Goal: Transaction & Acquisition: Purchase product/service

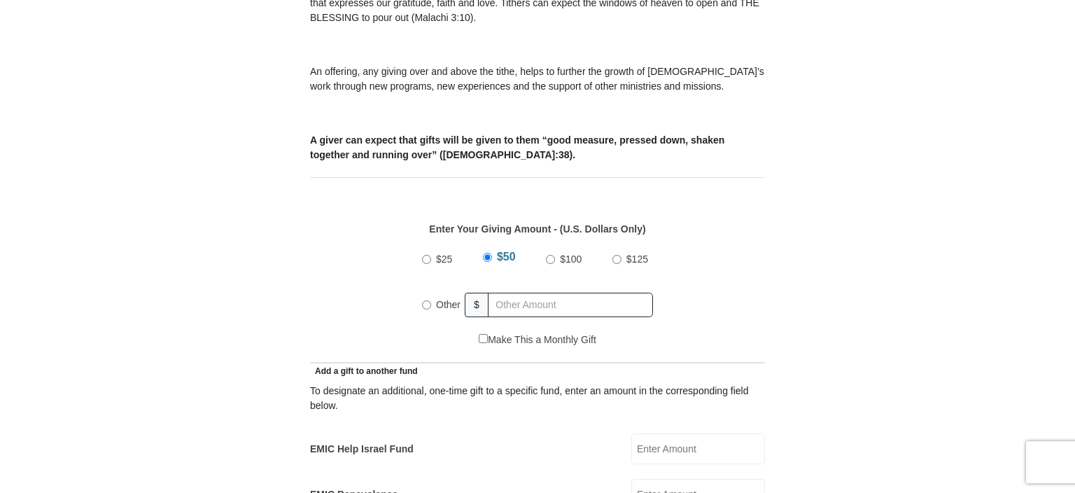
scroll to position [504, 0]
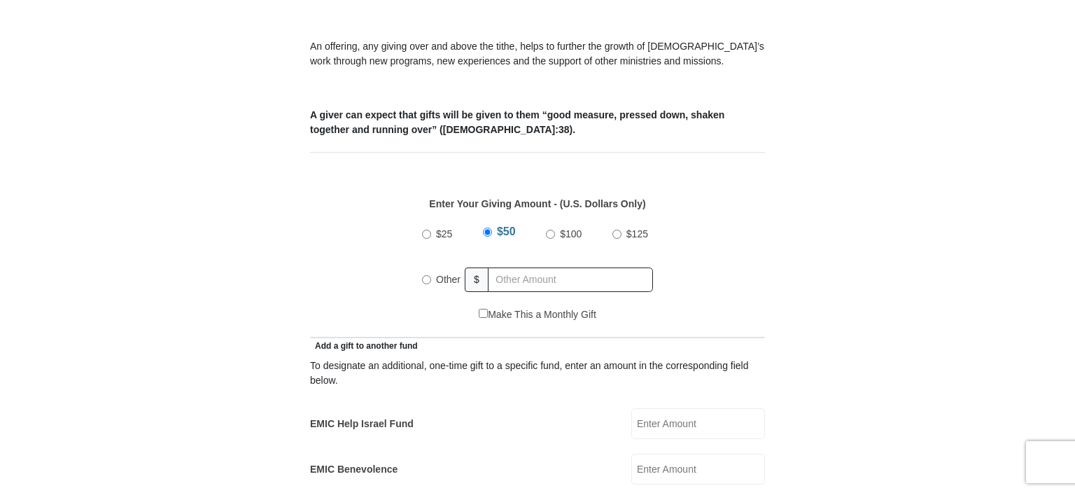
click at [428, 275] on input "Other" at bounding box center [426, 279] width 9 height 9
radio input "true"
click at [657, 408] on input "EMIC Help Israel Fund" at bounding box center [698, 423] width 134 height 31
type input "50"
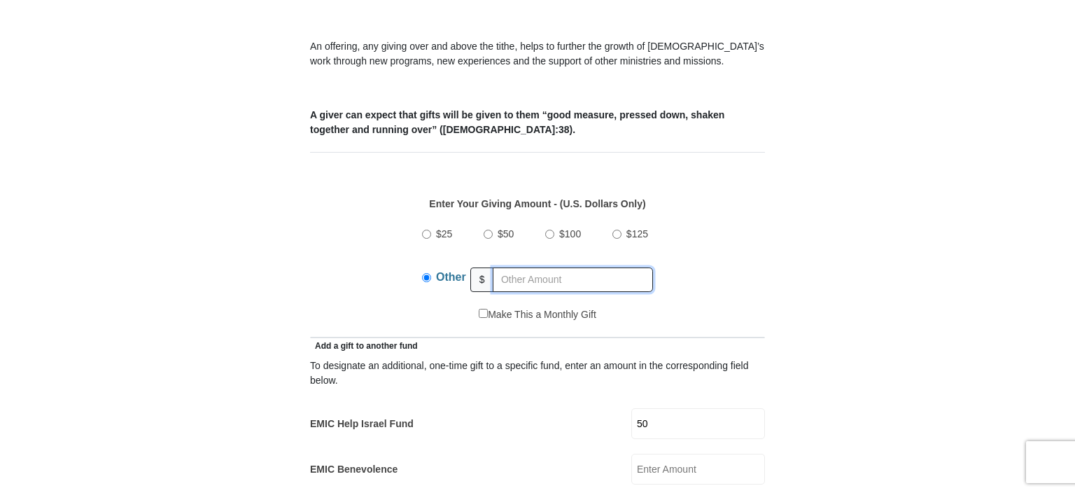
click at [514, 267] on input "text" at bounding box center [573, 279] width 160 height 24
type input "219"
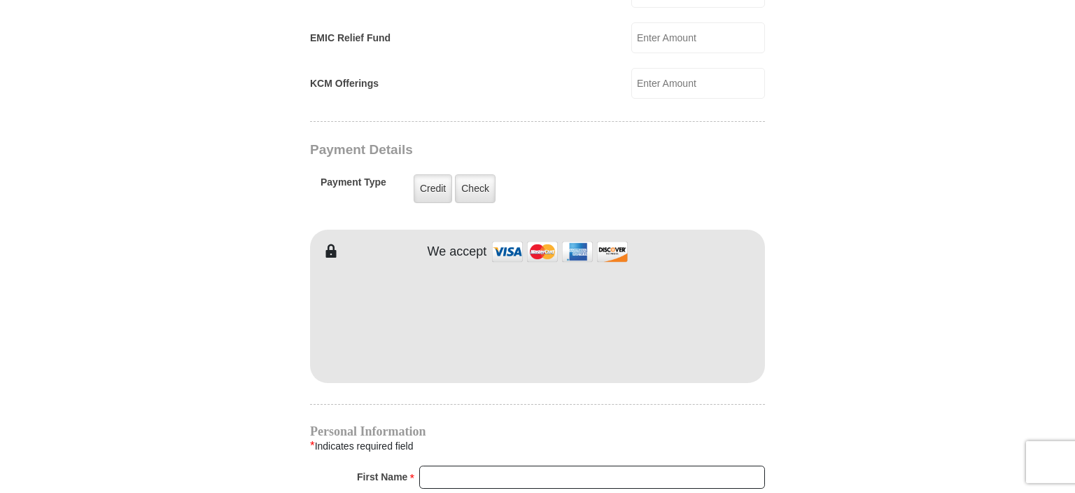
scroll to position [1024, 0]
click at [432, 176] on label "Credit" at bounding box center [433, 190] width 38 height 29
click at [0, 0] on input "Credit" at bounding box center [0, 0] width 0 height 0
click at [429, 176] on label "Credit" at bounding box center [433, 190] width 38 height 29
click at [0, 0] on input "Credit" at bounding box center [0, 0] width 0 height 0
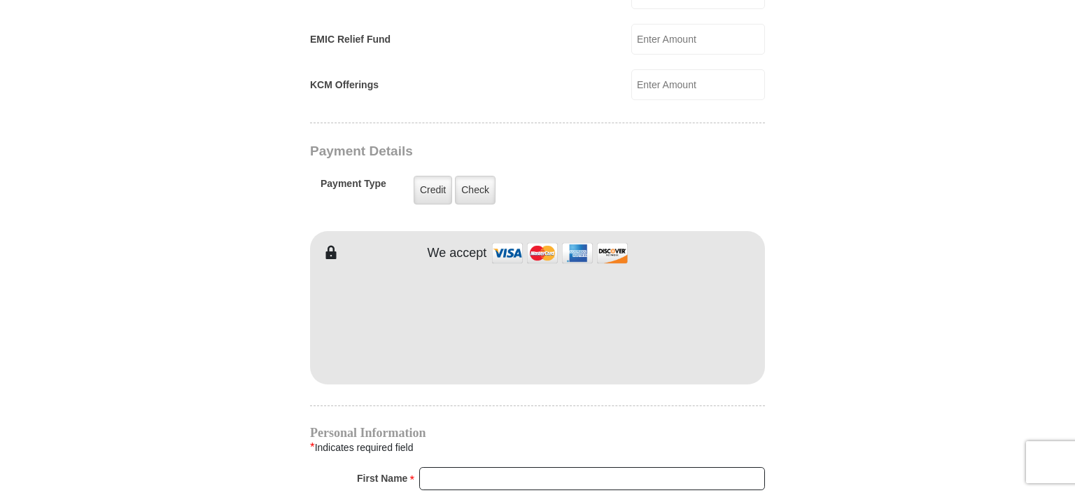
click at [886, 316] on form "[GEOGRAPHIC_DATA][DEMOGRAPHIC_DATA] Online Giving Because of gifts like yours, …" at bounding box center [538, 67] width 798 height 2070
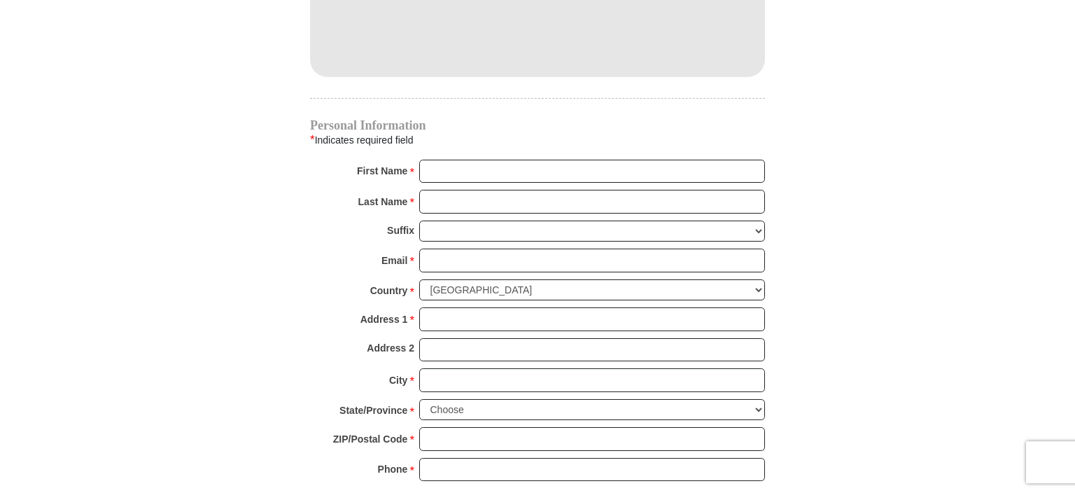
scroll to position [1312, 0]
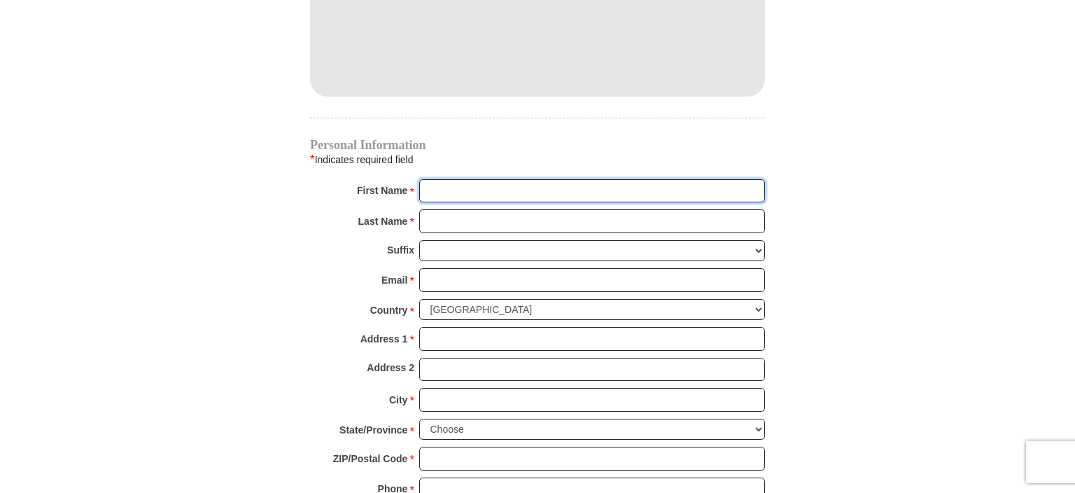
click at [472, 179] on input "First Name *" at bounding box center [592, 191] width 346 height 24
click at [481, 179] on input "[PERSON_NAME]" at bounding box center [592, 191] width 346 height 24
type input "[PERSON_NAME]"
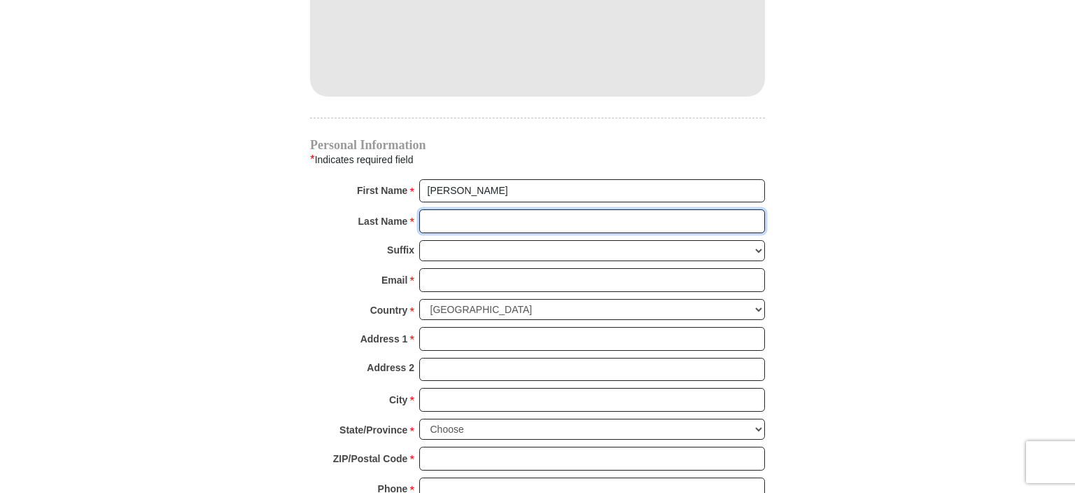
click at [442, 209] on input "Last Name *" at bounding box center [592, 221] width 346 height 24
type input "[PERSON_NAME]"
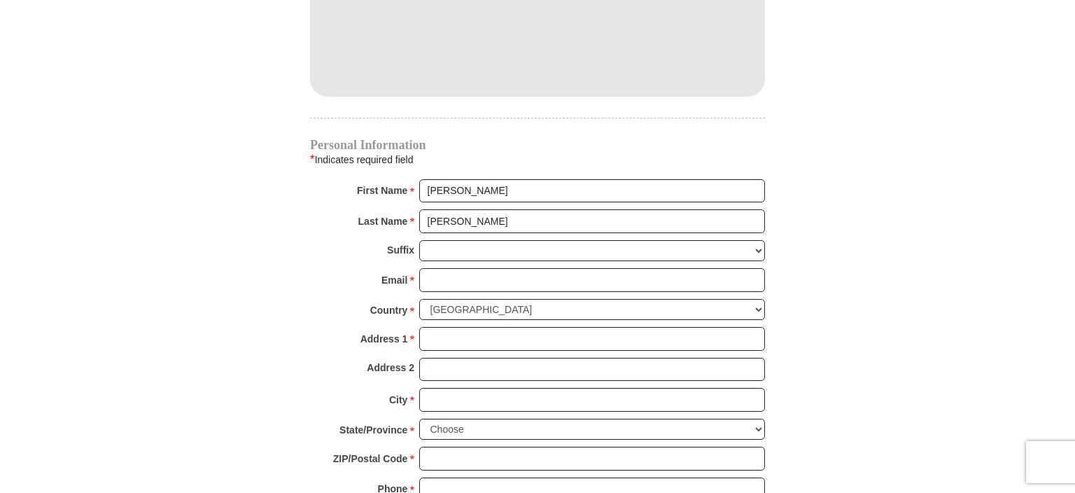
click at [339, 213] on div "Last Name * [PERSON_NAME] Please enter Last Name" at bounding box center [537, 224] width 455 height 31
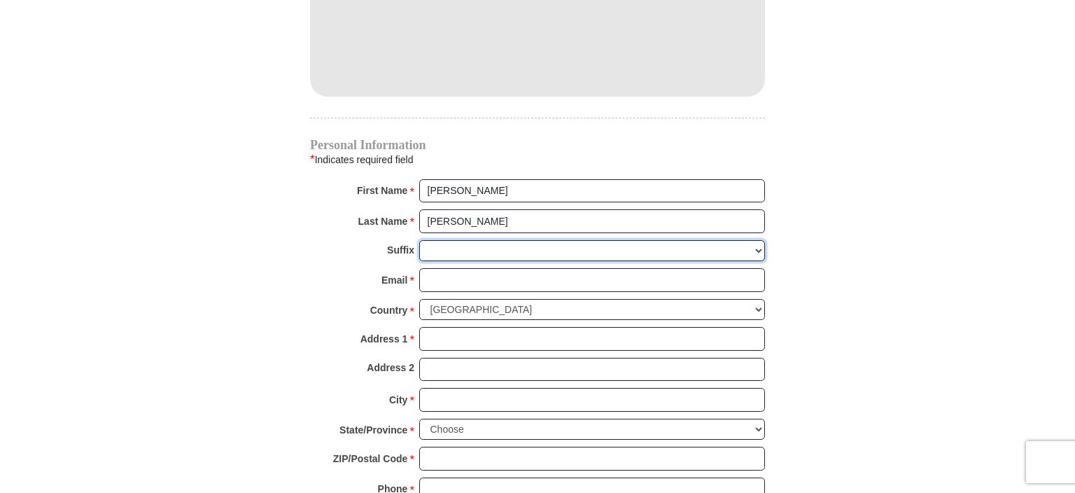
click at [419, 240] on select "[PERSON_NAME] I II III IV V VI" at bounding box center [592, 251] width 346 height 22
select select "Sr"
click option "Sr" at bounding box center [0, 0] width 0 height 0
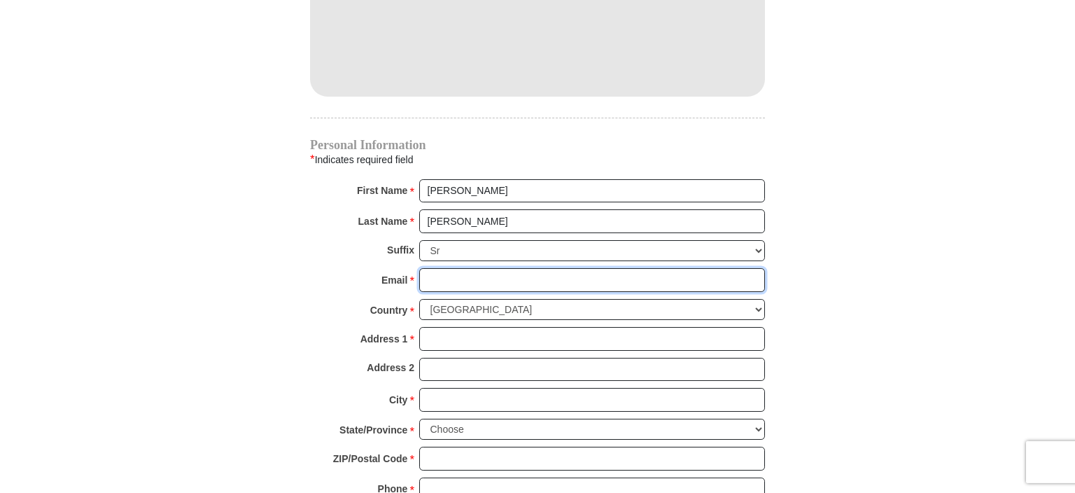
click at [461, 268] on input "Email *" at bounding box center [592, 280] width 346 height 24
type input "[EMAIL_ADDRESS][DOMAIN_NAME]"
type input "PO Box 11"
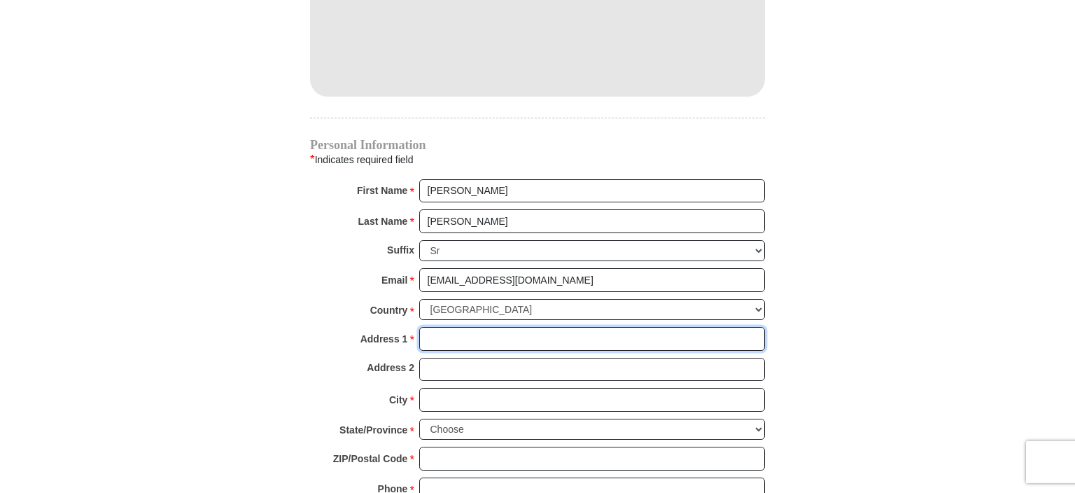
click at [446, 327] on input "Address 1 *" at bounding box center [592, 339] width 346 height 24
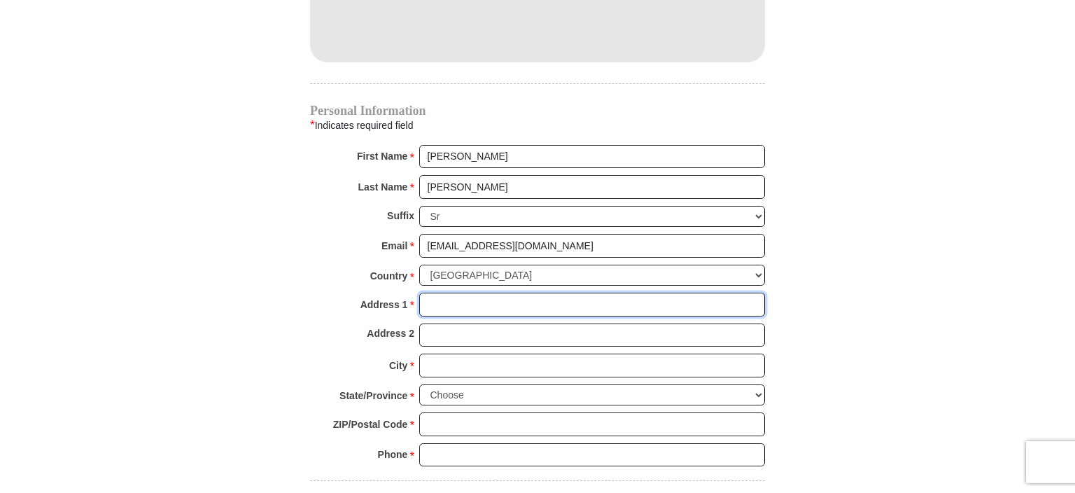
scroll to position [1341, 0]
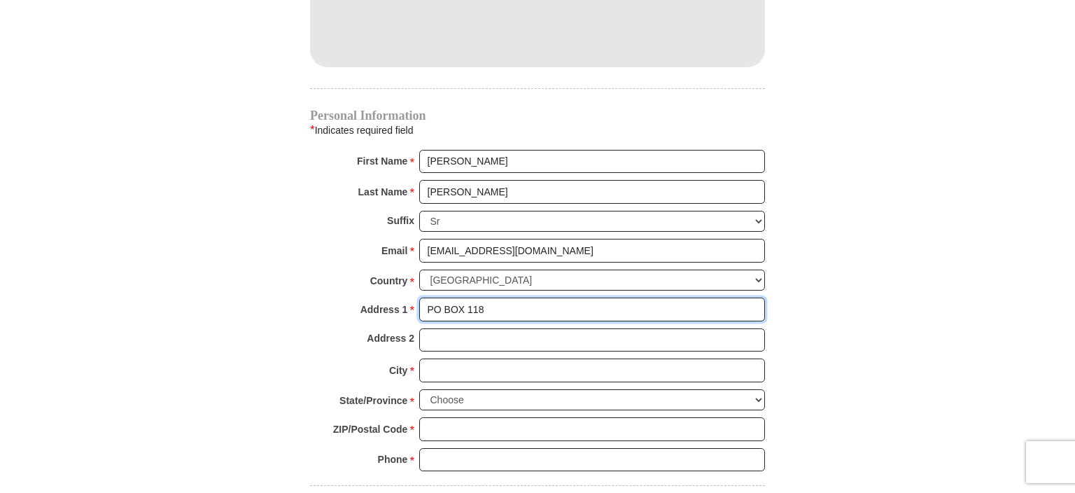
type input "PO BOX 118"
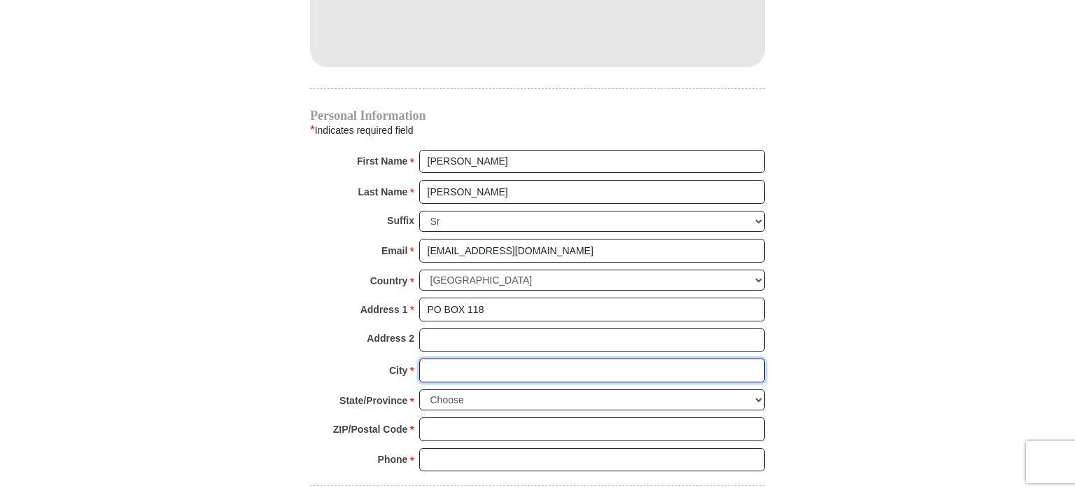
click at [488, 358] on input "City *" at bounding box center [592, 370] width 346 height 24
type input "M"
type input "[PERSON_NAME]"
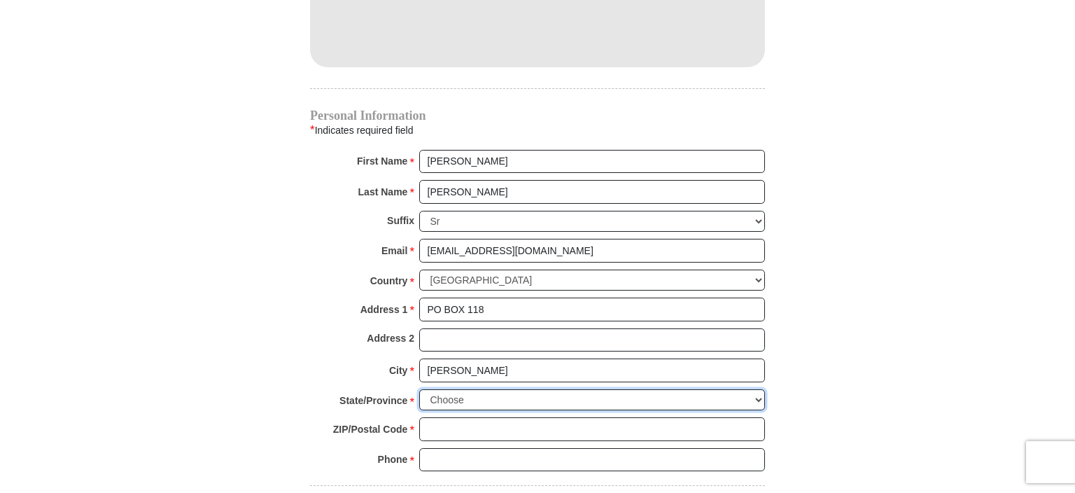
select select "WA"
click option "[US_STATE]" at bounding box center [0, 0] width 0 height 0
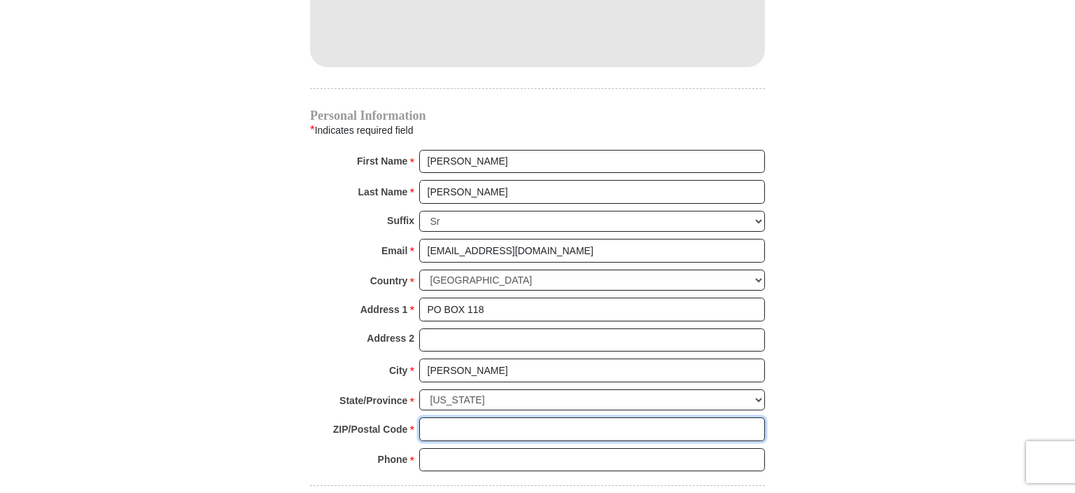
drag, startPoint x: 473, startPoint y: 373, endPoint x: 451, endPoint y: 401, distance: 35.8
click at [451, 417] on input "ZIP/Postal Code *" at bounding box center [592, 429] width 346 height 24
click at [472, 417] on input "98557" at bounding box center [592, 429] width 346 height 24
type input "98557"
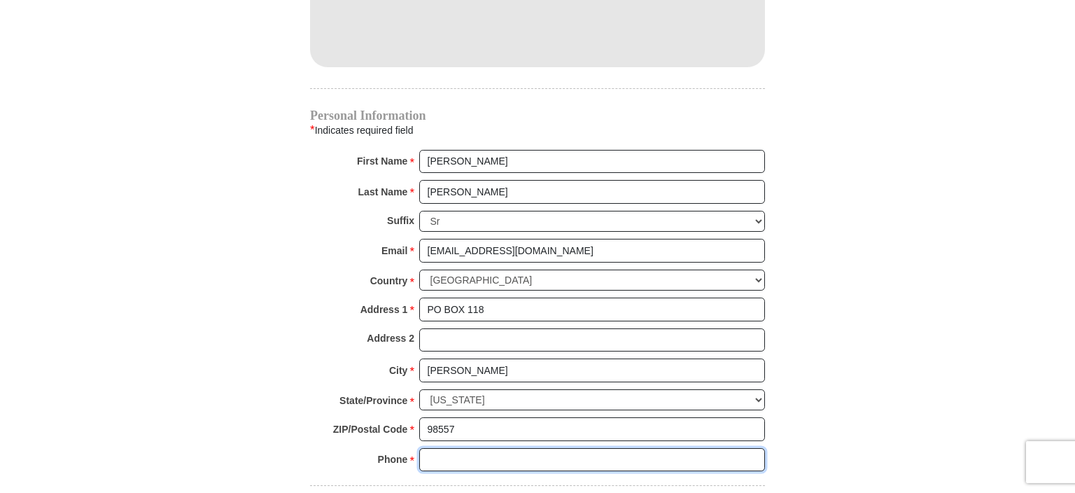
click at [459, 448] on input "Phone * *" at bounding box center [592, 460] width 346 height 24
type input "5093467938"
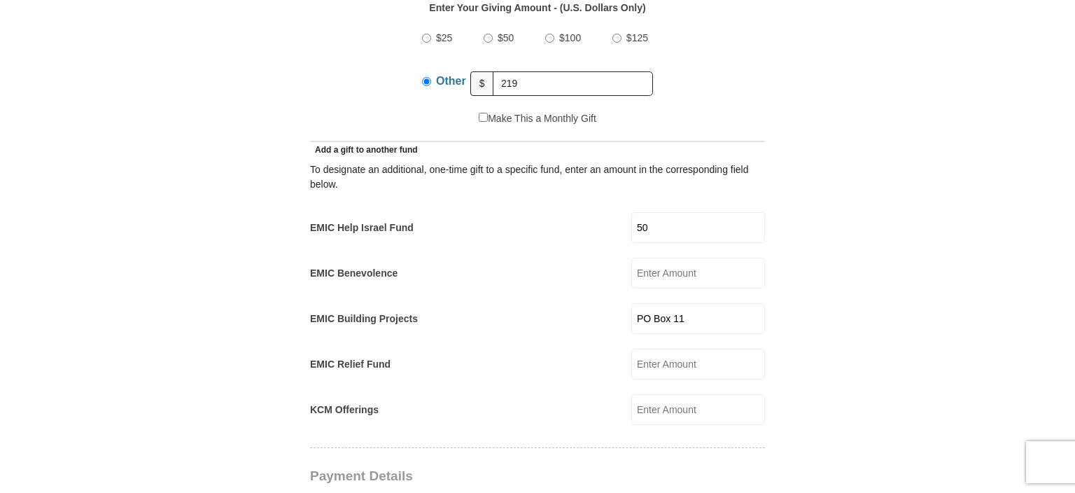
scroll to position [723, 0]
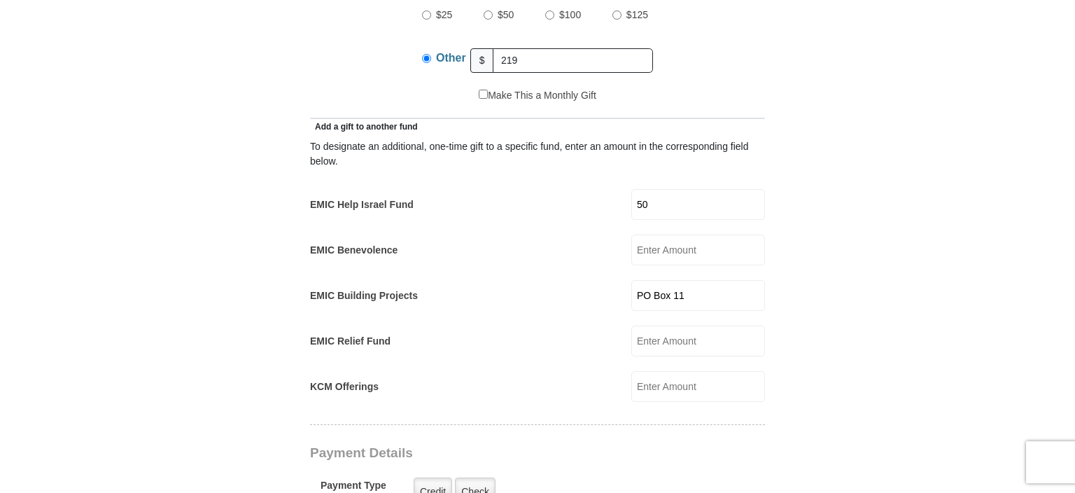
click at [893, 260] on form "[GEOGRAPHIC_DATA][DEMOGRAPHIC_DATA] Online Giving Because of gifts like yours, …" at bounding box center [538, 368] width 798 height 2070
drag, startPoint x: 693, startPoint y: 276, endPoint x: 609, endPoint y: 272, distance: 84.1
click at [631, 280] on input "PO Box 11" at bounding box center [698, 295] width 134 height 31
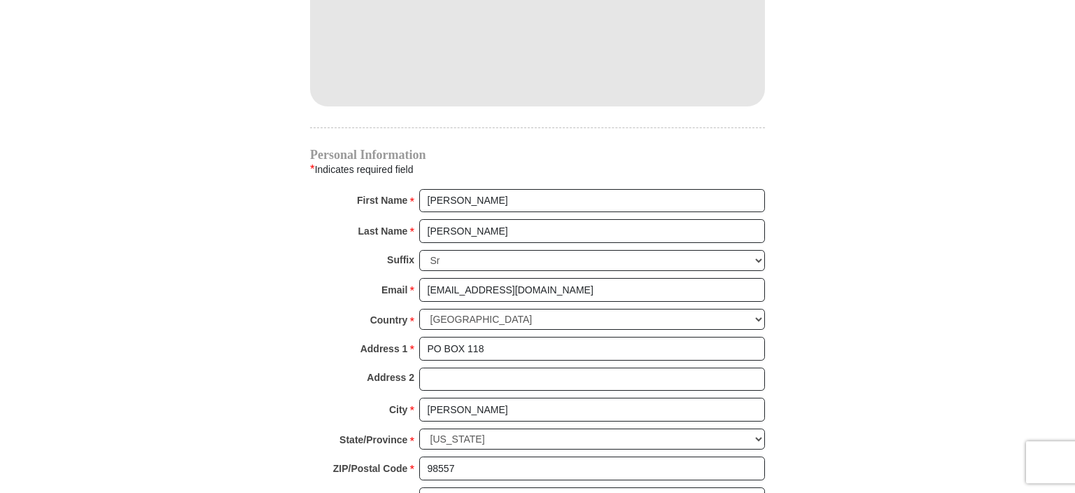
scroll to position [1308, 0]
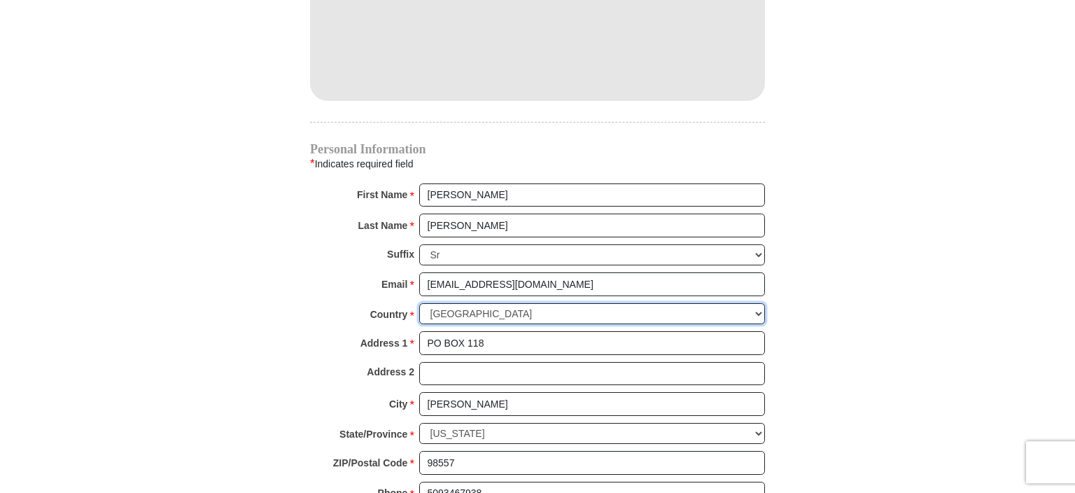
click at [419, 303] on select "[GEOGRAPHIC_DATA] [GEOGRAPHIC_DATA] [GEOGRAPHIC_DATA] [GEOGRAPHIC_DATA] [GEOGRA…" at bounding box center [592, 314] width 346 height 22
click at [563, 303] on select "[GEOGRAPHIC_DATA] [GEOGRAPHIC_DATA] [GEOGRAPHIC_DATA] [GEOGRAPHIC_DATA] [GEOGRA…" at bounding box center [592, 314] width 346 height 22
click at [575, 272] on input "[EMAIL_ADDRESS][DOMAIN_NAME]" at bounding box center [592, 284] width 346 height 24
type input "[EMAIL_ADDRESS][DOMAIN_NAME]"
select select "US"
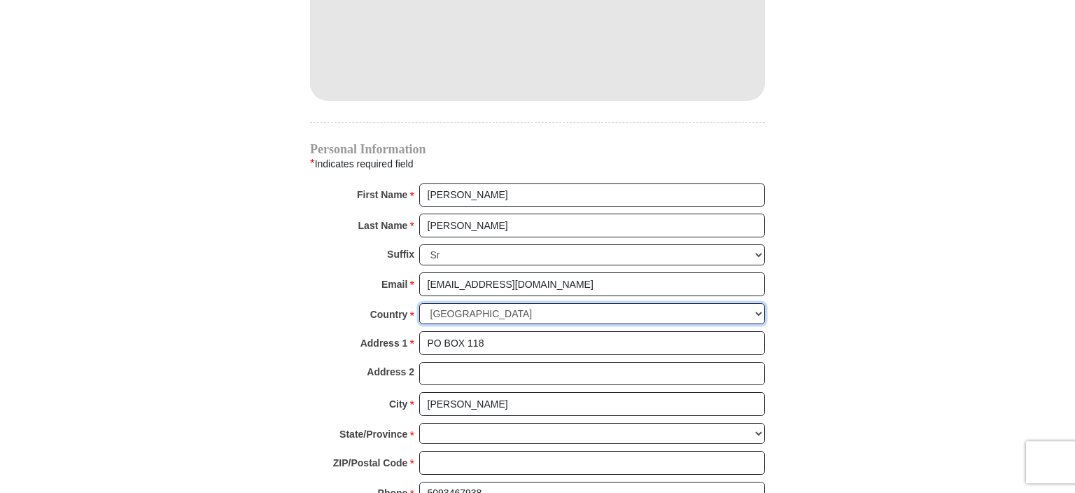
select select
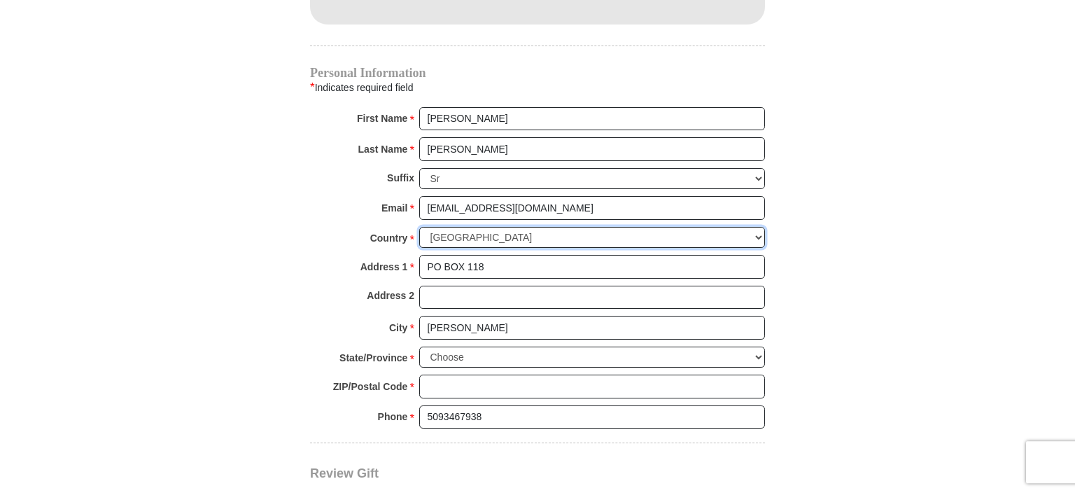
scroll to position [1380, 0]
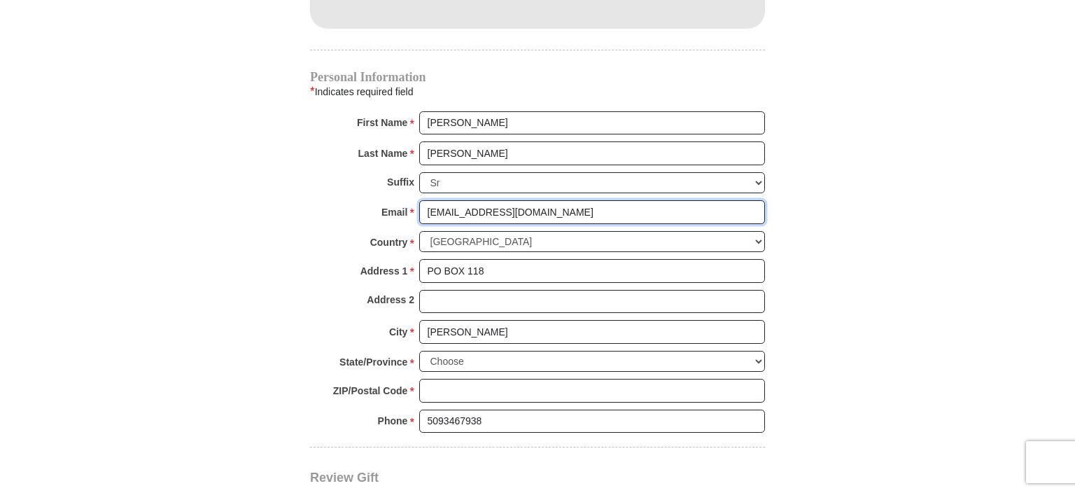
click at [532, 200] on input "[EMAIL_ADDRESS][DOMAIN_NAME]" at bounding box center [592, 212] width 346 height 24
type input "[EMAIL_ADDRESS][DOMAIN_NAME]"
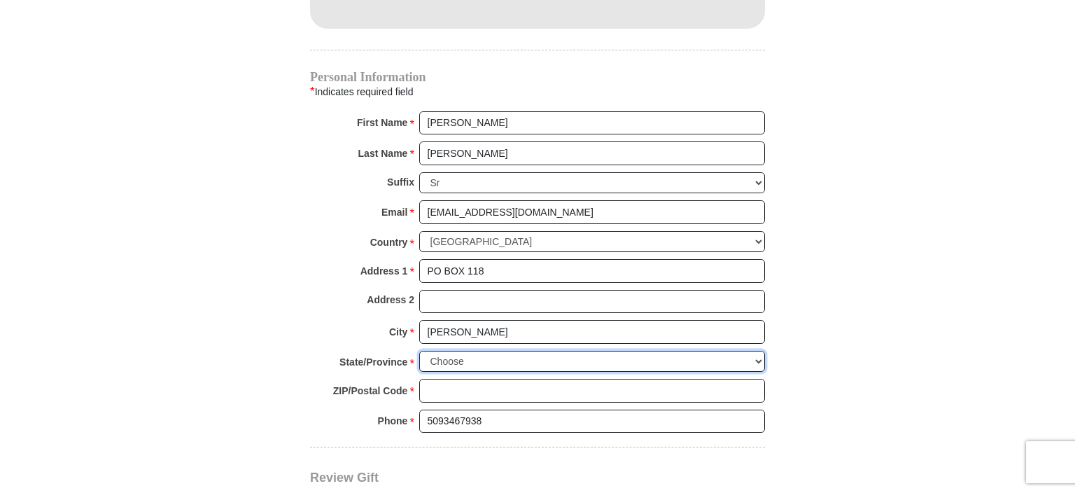
select select "WA"
click option "[US_STATE]" at bounding box center [0, 0] width 0 height 0
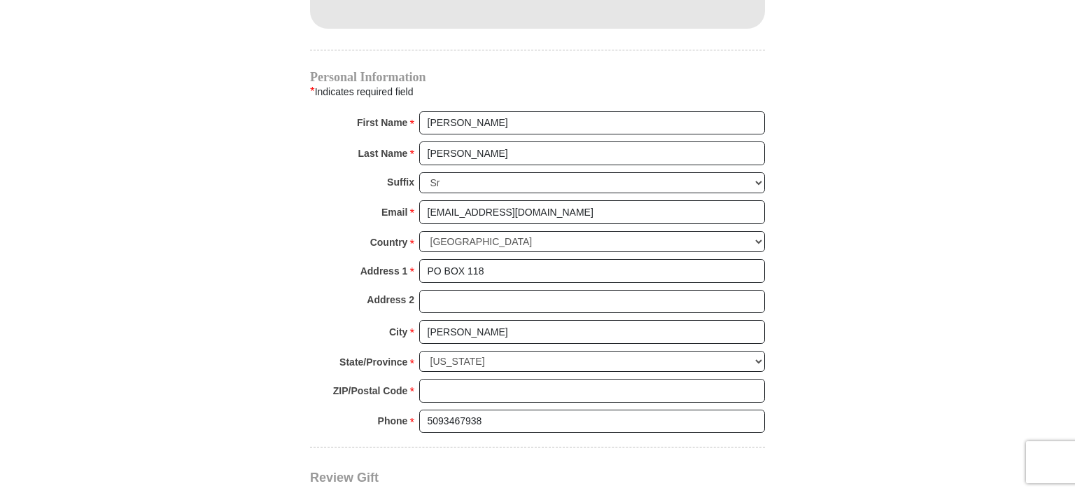
drag, startPoint x: 466, startPoint y: 332, endPoint x: 959, endPoint y: 320, distance: 492.7
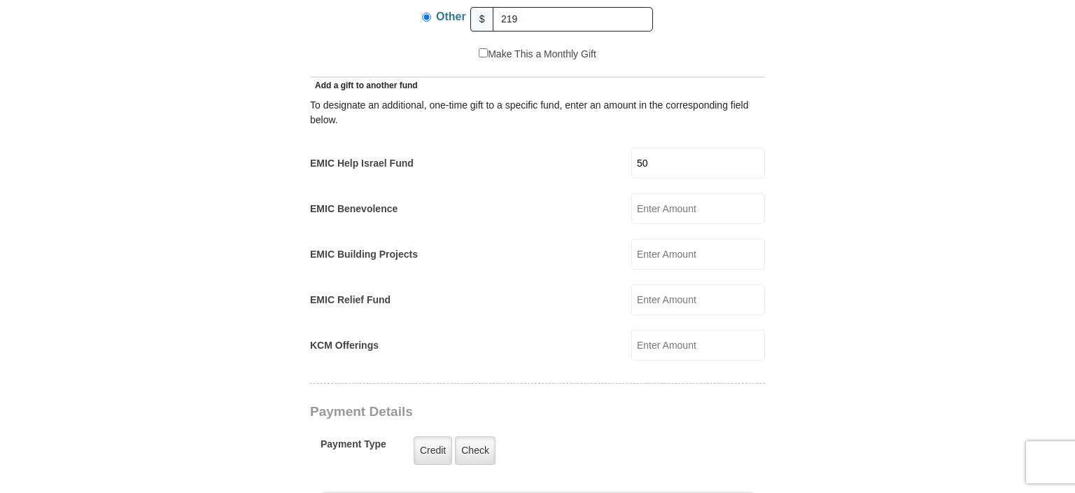
scroll to position [760, 0]
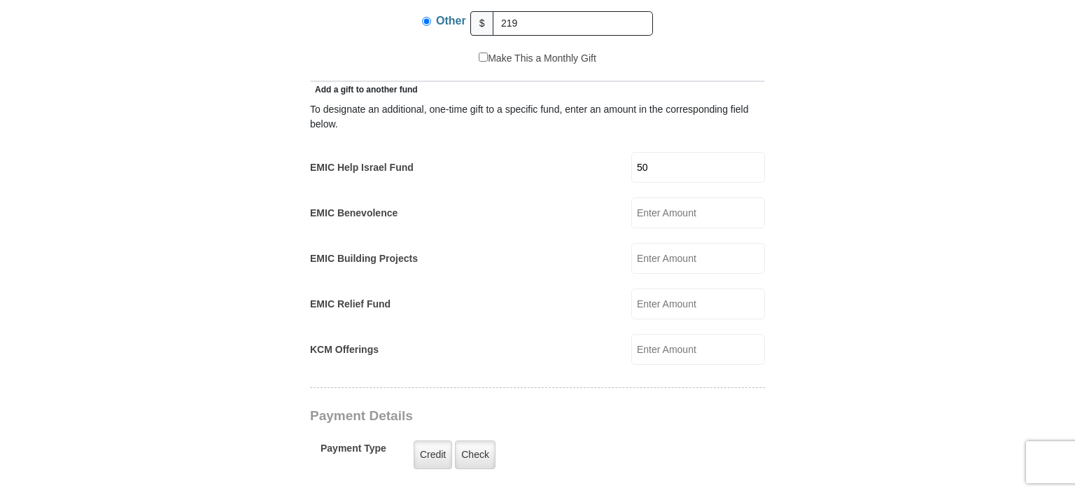
click at [670, 197] on input "EMIC Benevolence" at bounding box center [698, 212] width 134 height 31
click at [709, 290] on input "EMIC Relief Fund" at bounding box center [698, 303] width 134 height 31
click at [825, 274] on form "[GEOGRAPHIC_DATA][DEMOGRAPHIC_DATA] Online Giving Because of gifts like yours, …" at bounding box center [538, 331] width 798 height 2070
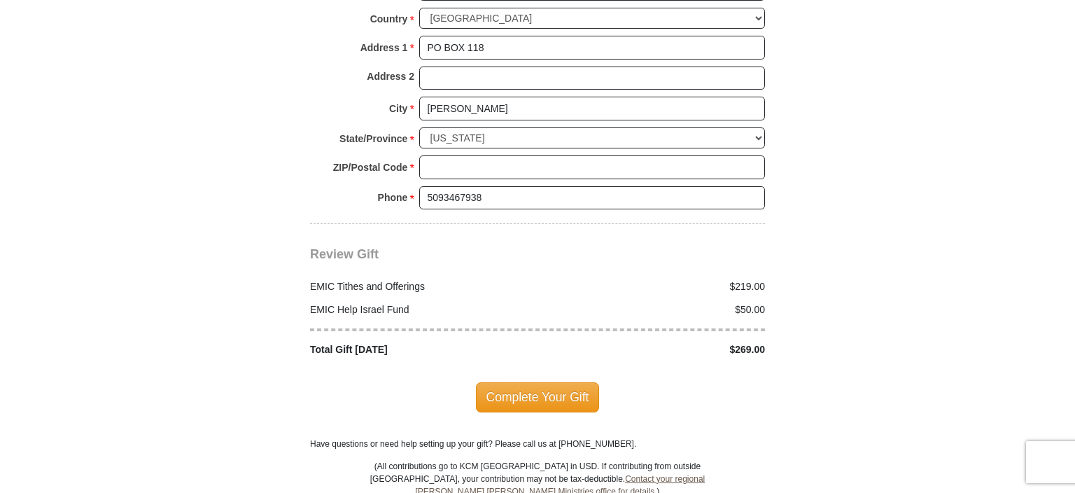
scroll to position [1590, 0]
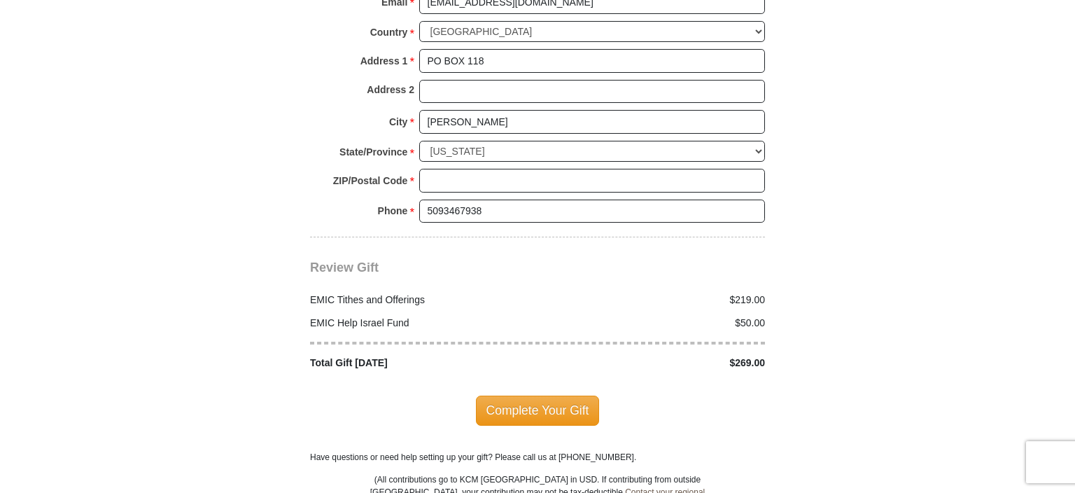
click at [536, 395] on span "Complete Your Gift" at bounding box center [538, 409] width 124 height 29
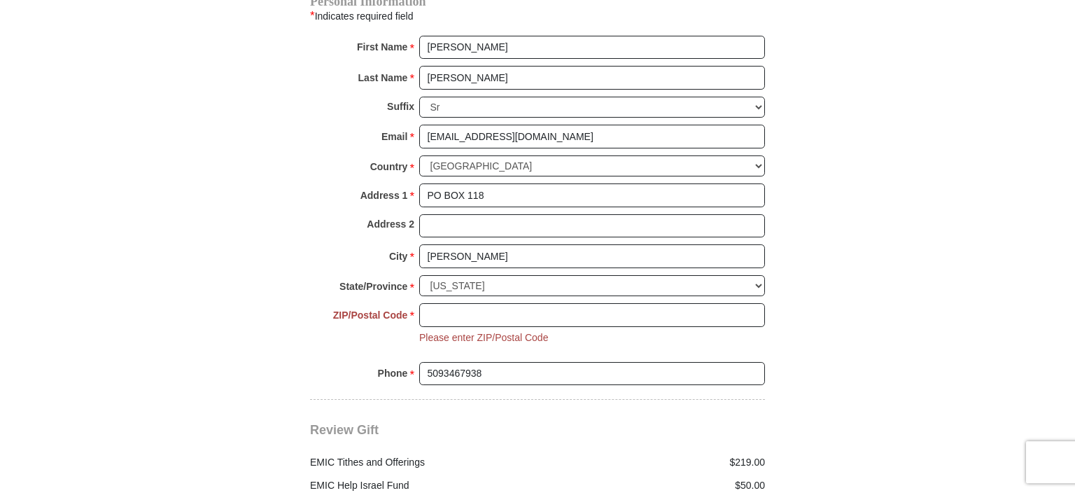
scroll to position [1453, 0]
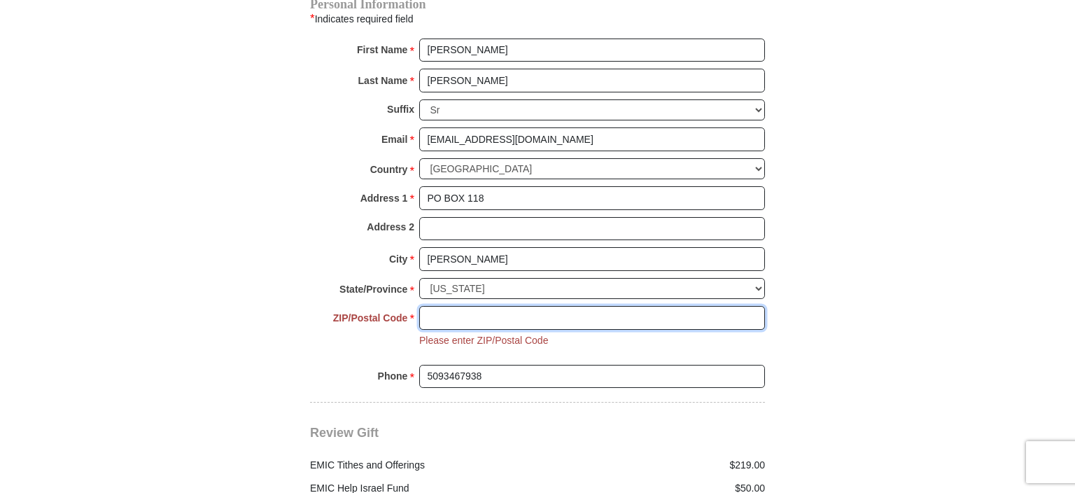
click at [472, 306] on input "ZIP/Postal Code *" at bounding box center [592, 318] width 346 height 24
click at [488, 306] on input "98557" at bounding box center [592, 318] width 346 height 24
type input "98557"
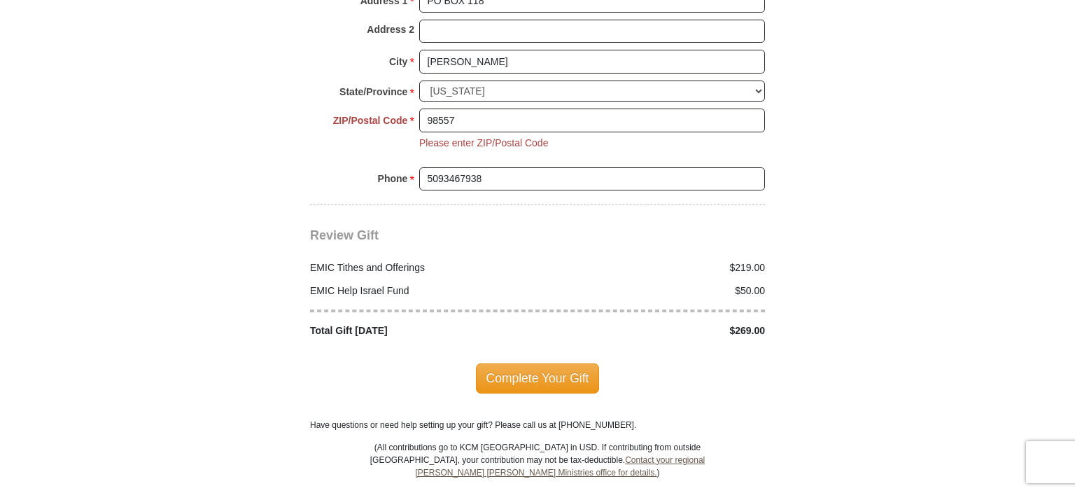
scroll to position [1611, 0]
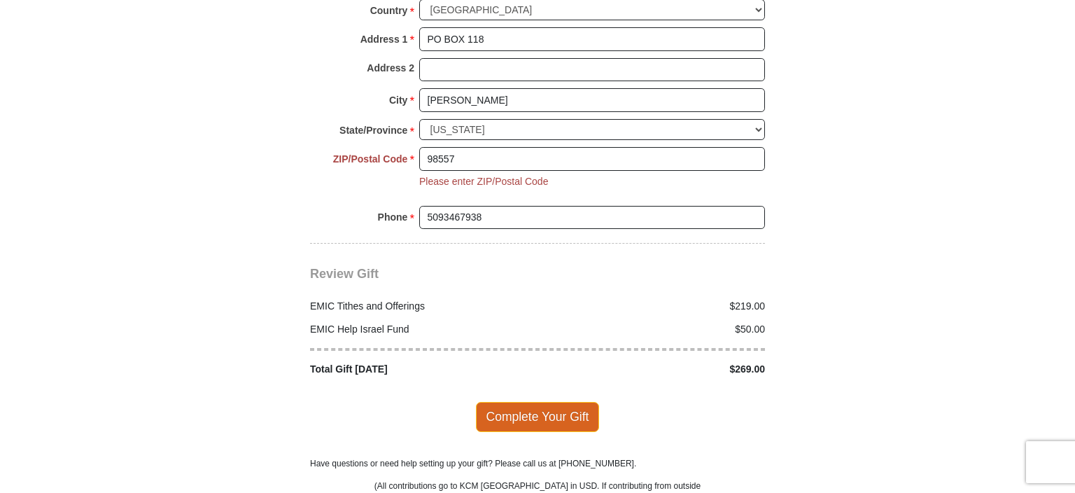
click at [535, 402] on span "Complete Your Gift" at bounding box center [538, 416] width 124 height 29
